Goal: Use online tool/utility: Utilize a website feature to perform a specific function

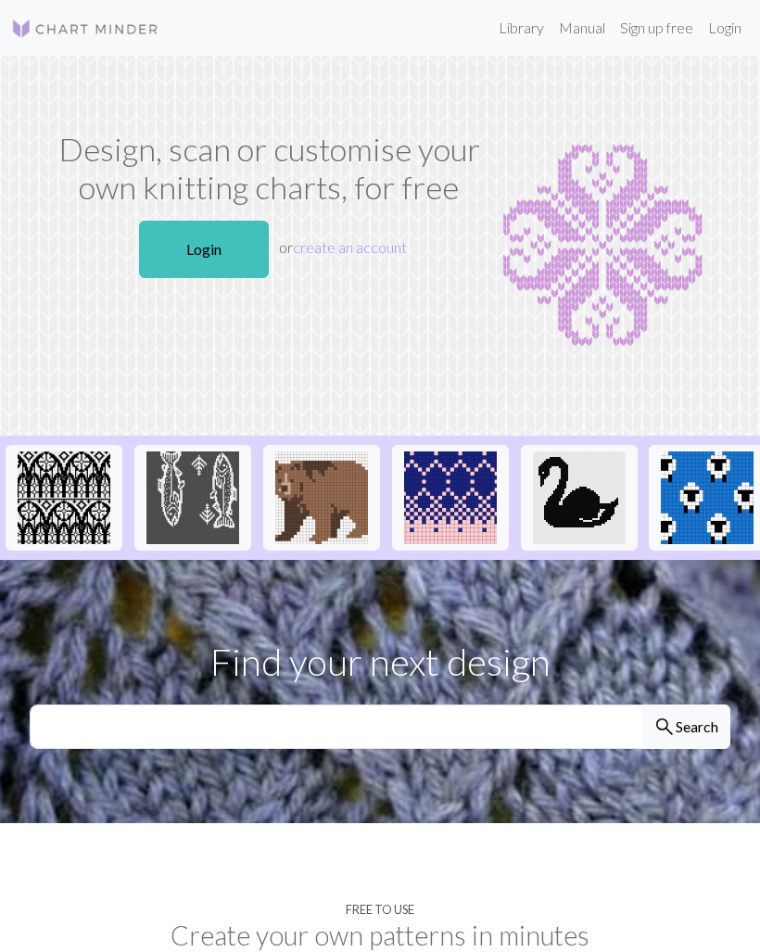
click at [732, 38] on link "Login" at bounding box center [725, 27] width 48 height 37
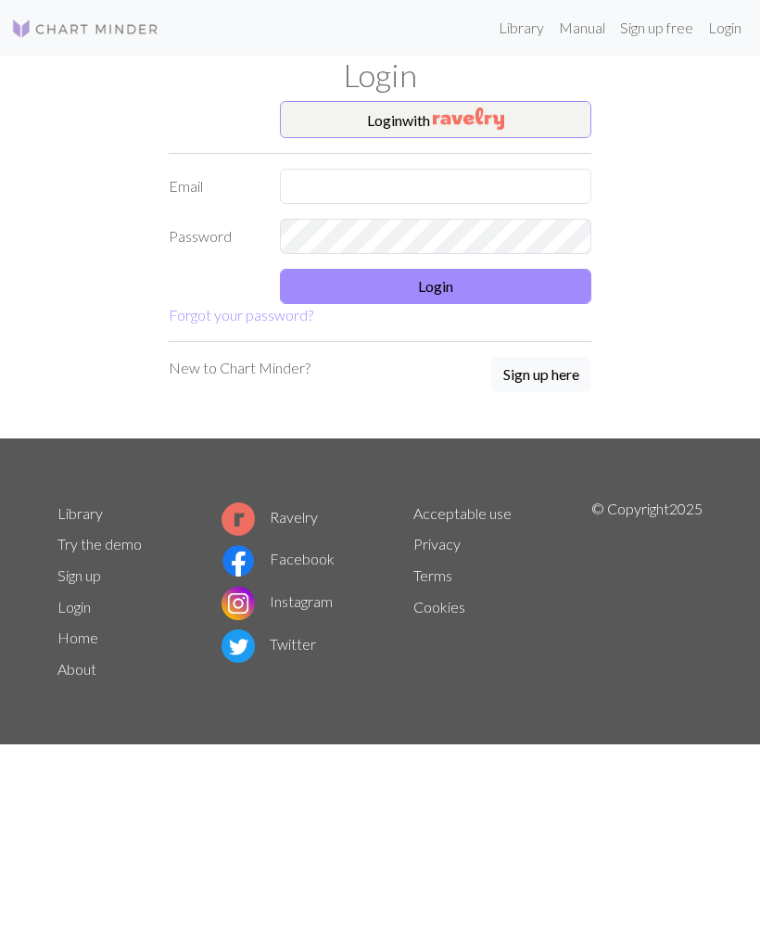
click at [502, 120] on img "button" at bounding box center [468, 119] width 71 height 22
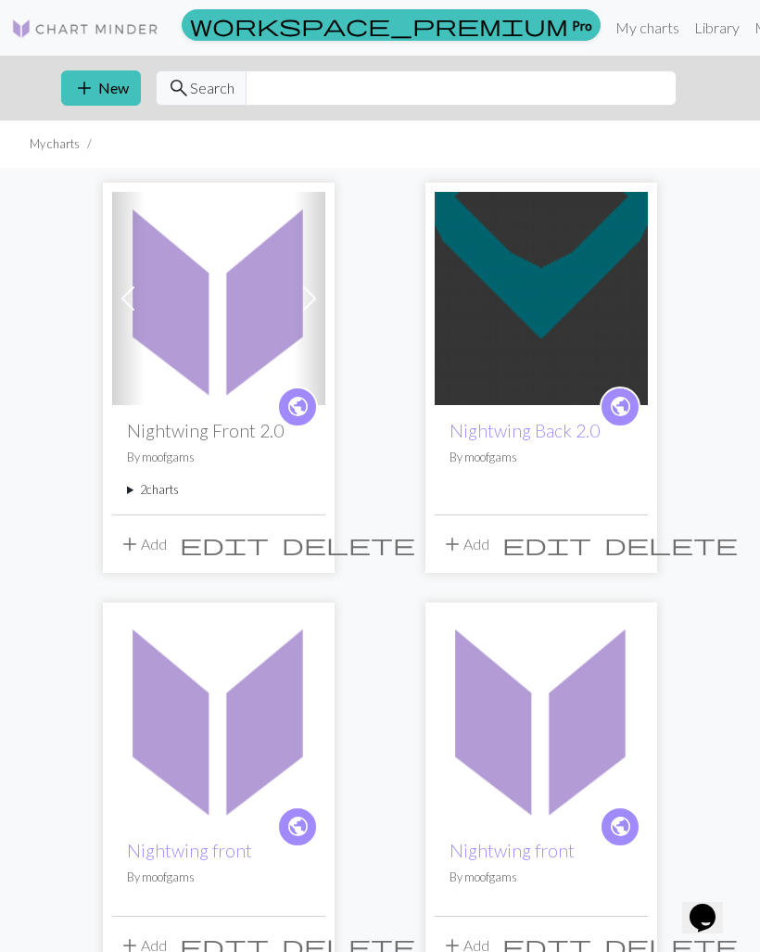
click at [209, 301] on img at bounding box center [218, 298] width 213 height 213
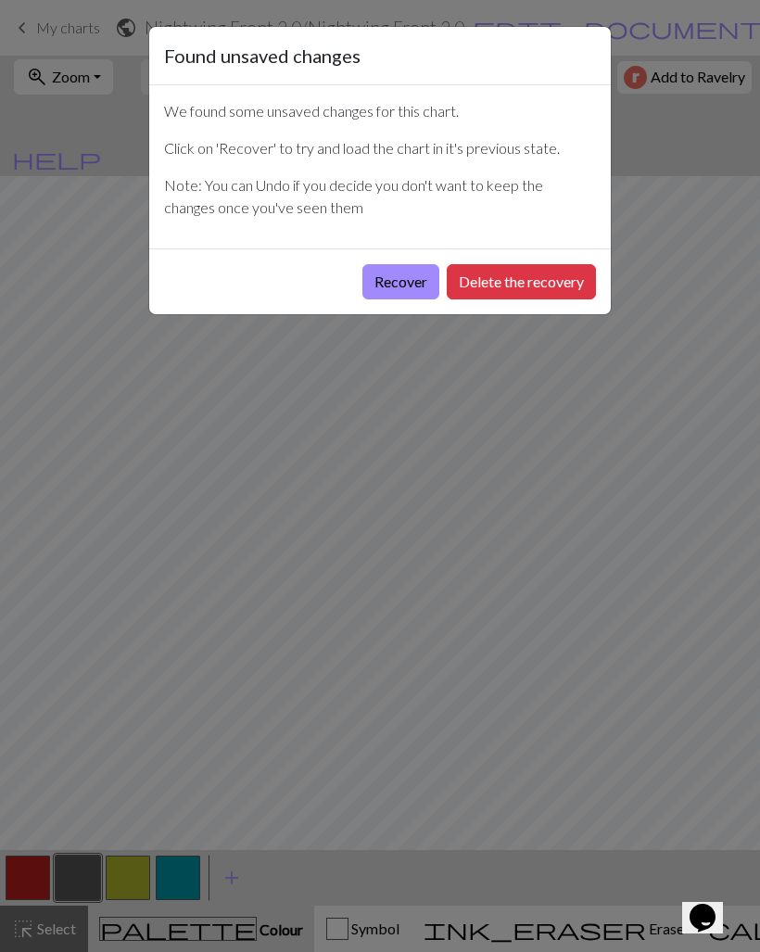
click at [402, 276] on button "Recover" at bounding box center [401, 281] width 77 height 35
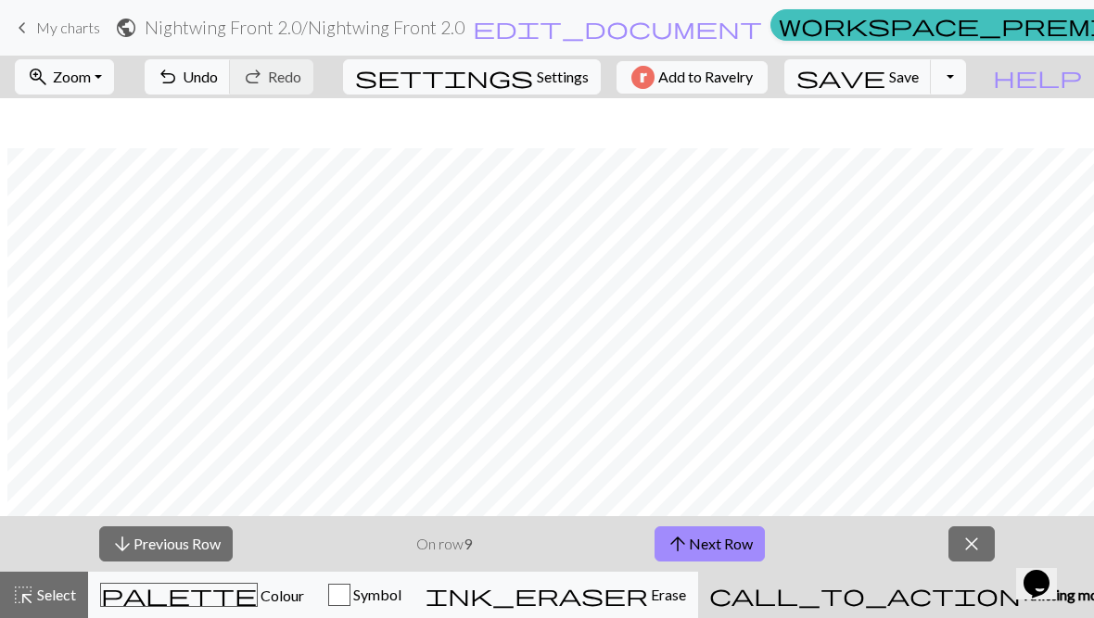
scroll to position [1556, 17]
click at [91, 71] on span "Zoom" at bounding box center [72, 77] width 38 height 18
click at [136, 137] on button "Fit width" at bounding box center [89, 148] width 146 height 30
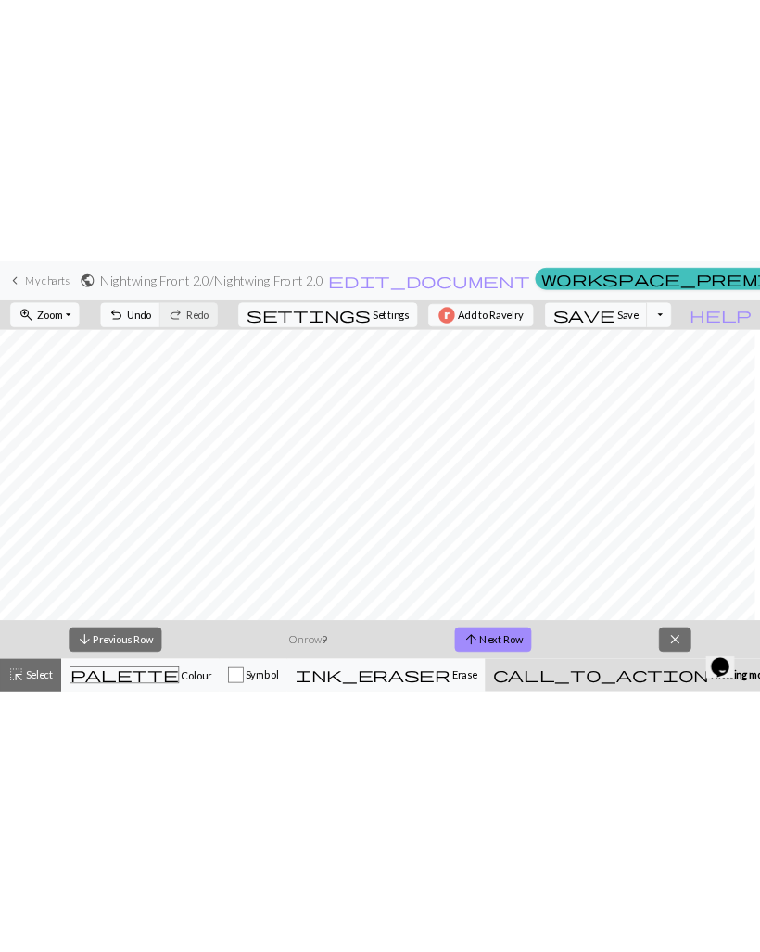
scroll to position [1279, 0]
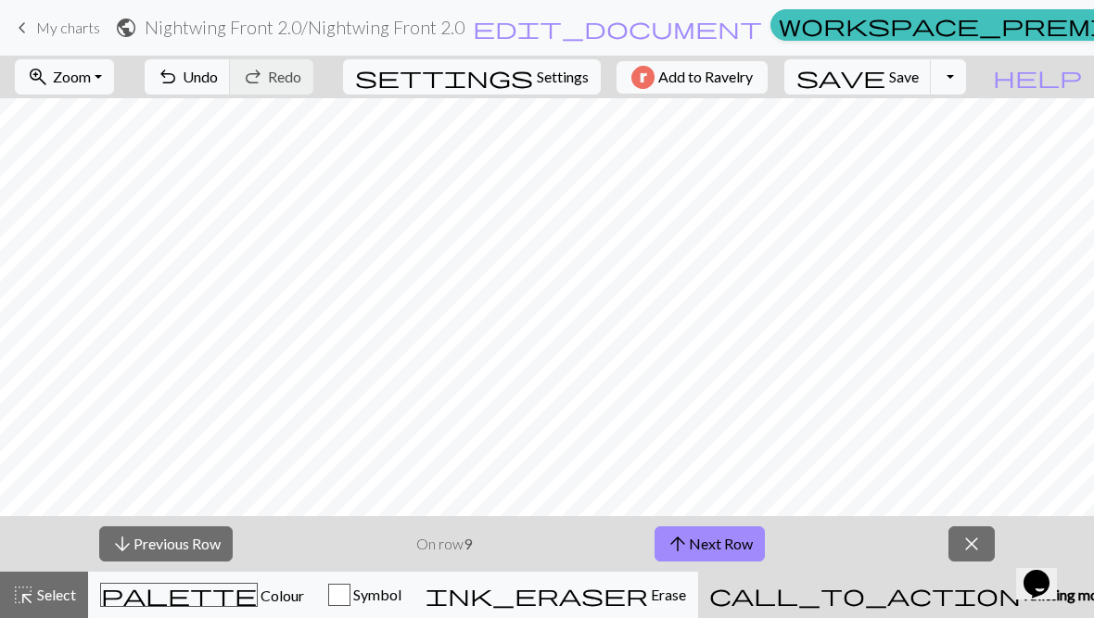
click at [741, 539] on button "arrow_upward Next Row" at bounding box center [710, 544] width 110 height 35
click at [741, 538] on button "arrow_upward Next Row" at bounding box center [713, 544] width 110 height 35
click at [740, 529] on button "arrow_upward Next Row" at bounding box center [713, 544] width 110 height 35
click at [740, 528] on button "arrow_upward Next Row" at bounding box center [713, 544] width 110 height 35
click at [731, 530] on button "arrow_upward Next Row" at bounding box center [713, 544] width 110 height 35
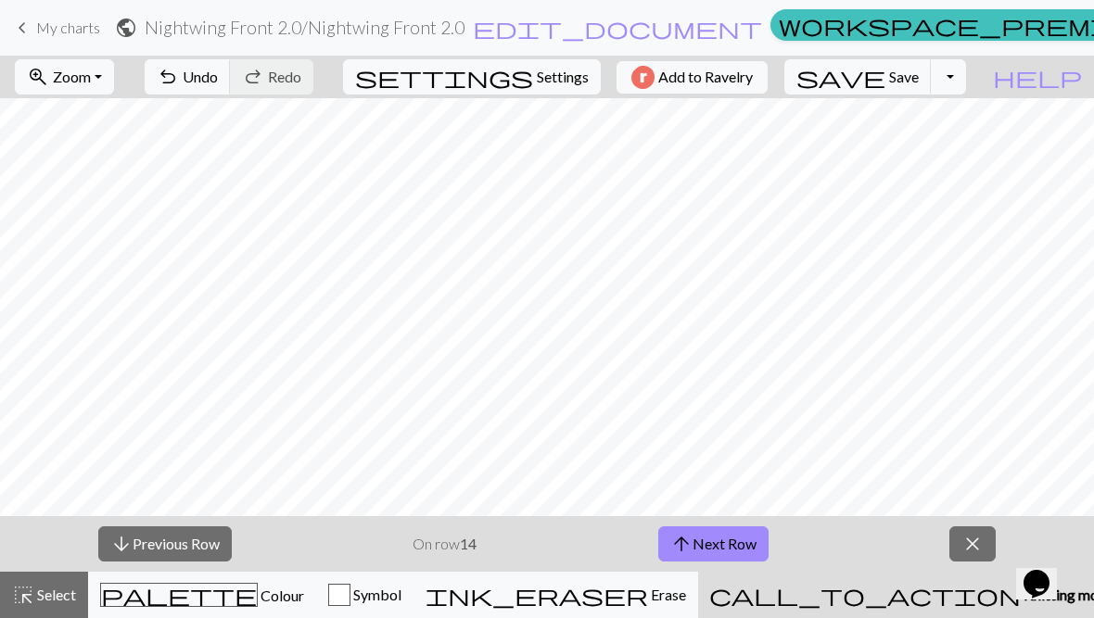
click at [731, 529] on button "arrow_upward Next Row" at bounding box center [713, 544] width 110 height 35
click at [725, 529] on button "arrow_upward Next Row" at bounding box center [713, 544] width 110 height 35
click at [725, 528] on button "arrow_upward Next Row" at bounding box center [713, 544] width 110 height 35
click at [723, 532] on button "arrow_upward Next Row" at bounding box center [713, 544] width 110 height 35
click at [722, 531] on button "arrow_upward Next Row" at bounding box center [713, 544] width 110 height 35
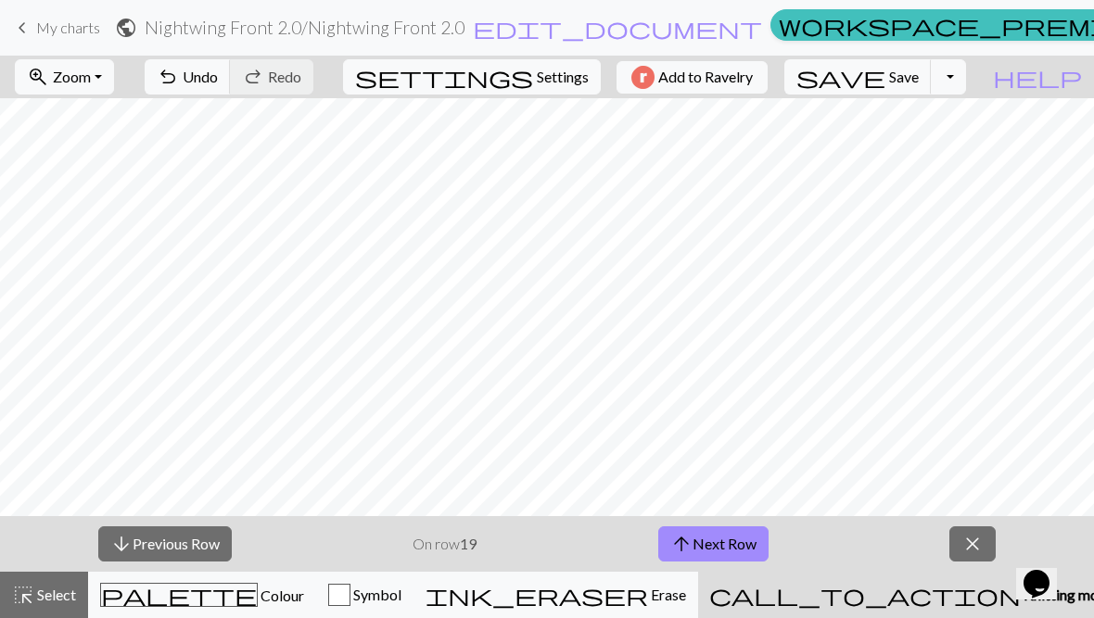
click at [719, 536] on button "arrow_upward Next Row" at bounding box center [713, 544] width 110 height 35
click at [719, 549] on button "arrow_upward Next Row" at bounding box center [713, 544] width 110 height 35
click at [712, 530] on button "arrow_upward Next Row" at bounding box center [713, 544] width 110 height 35
click at [714, 550] on button "arrow_upward Next Row" at bounding box center [713, 544] width 110 height 35
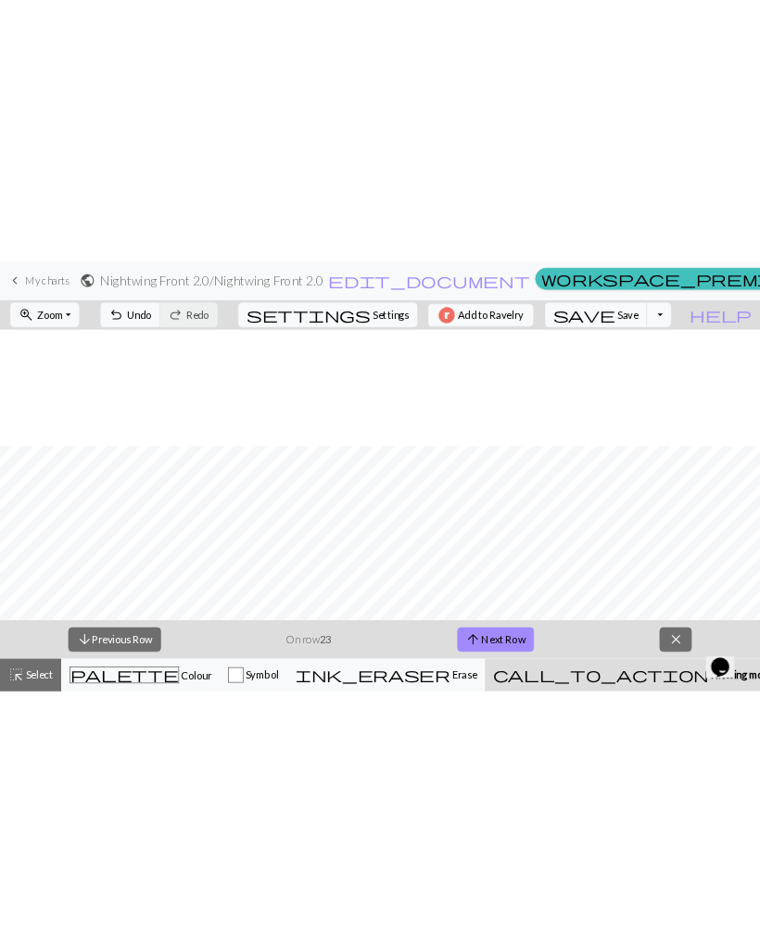
scroll to position [1254, 0]
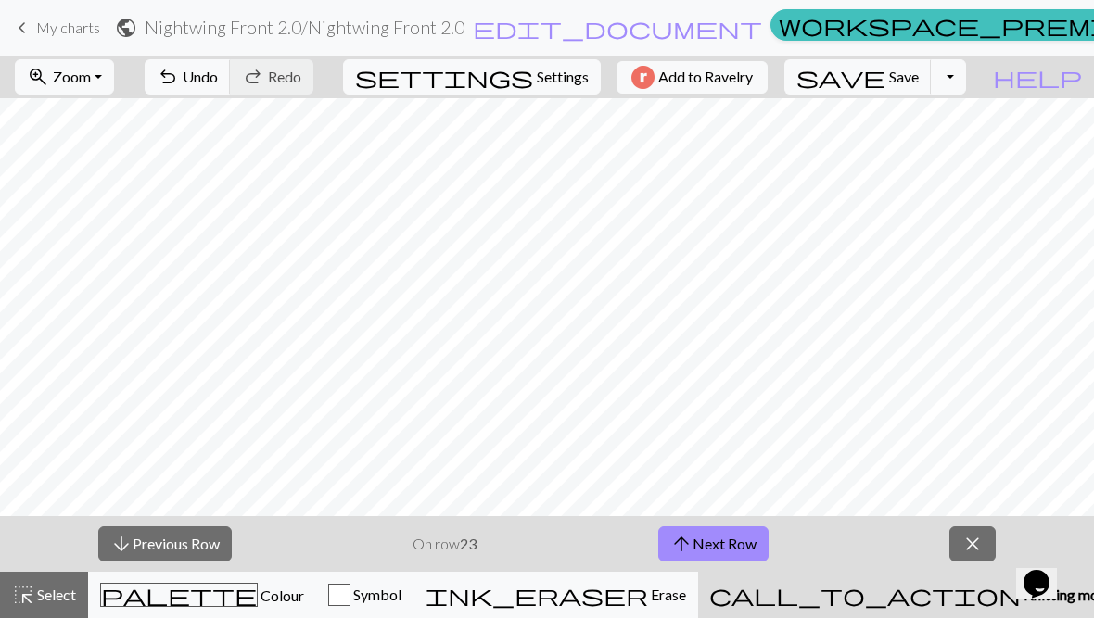
click at [725, 544] on button "arrow_upward Next Row" at bounding box center [713, 544] width 110 height 35
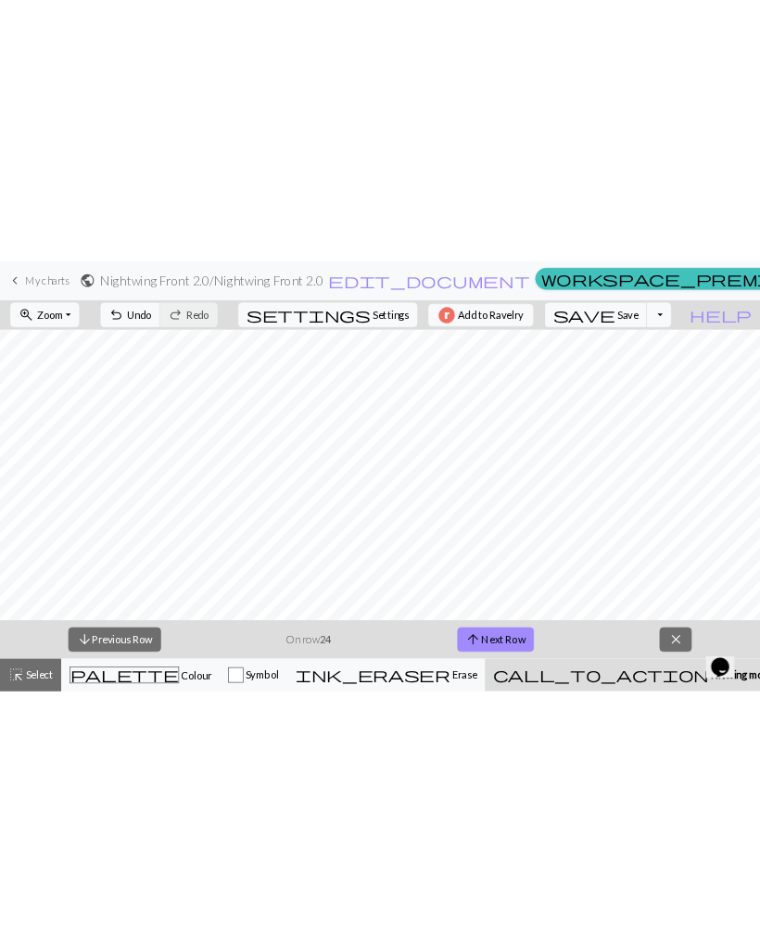
scroll to position [945, 0]
